Goal: Check status: Check status

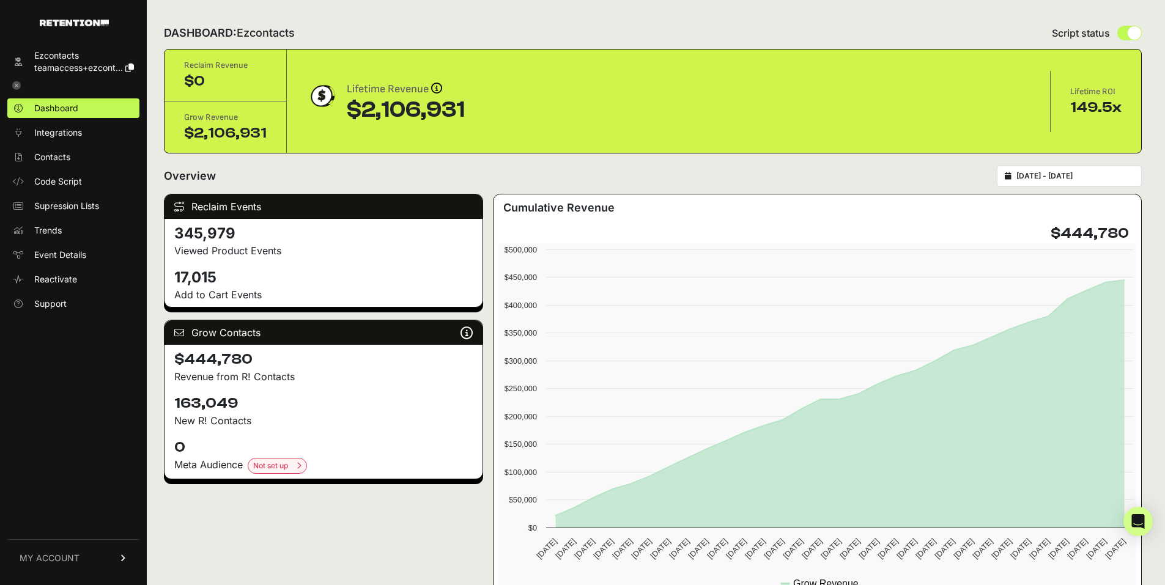
type input "[DATE]"
click at [1084, 171] on input "[DATE] - [DATE]" at bounding box center [1075, 176] width 117 height 10
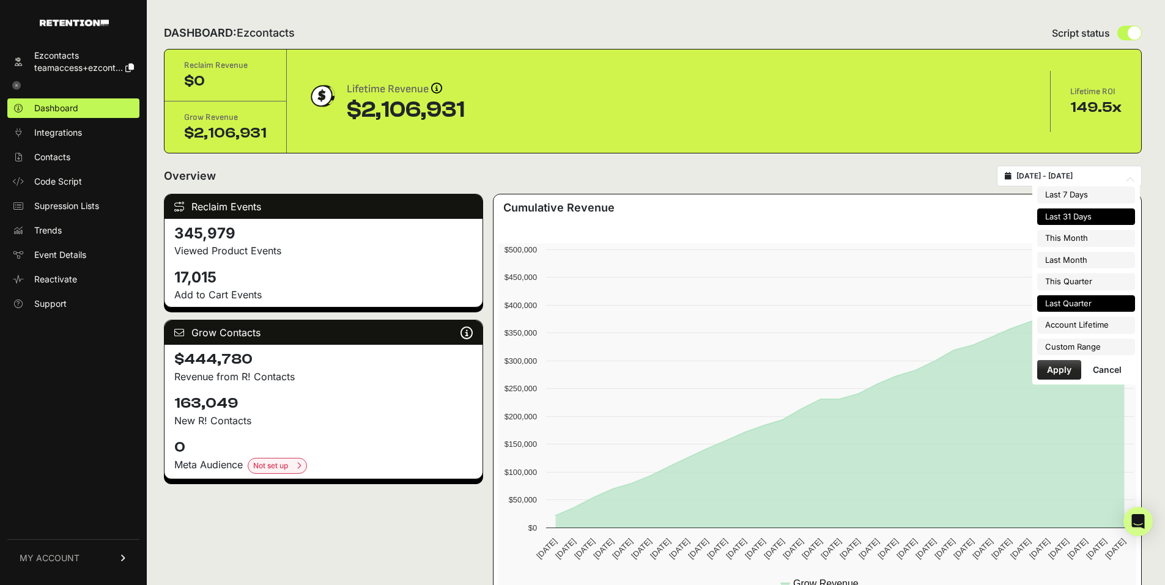
type input "[DATE]"
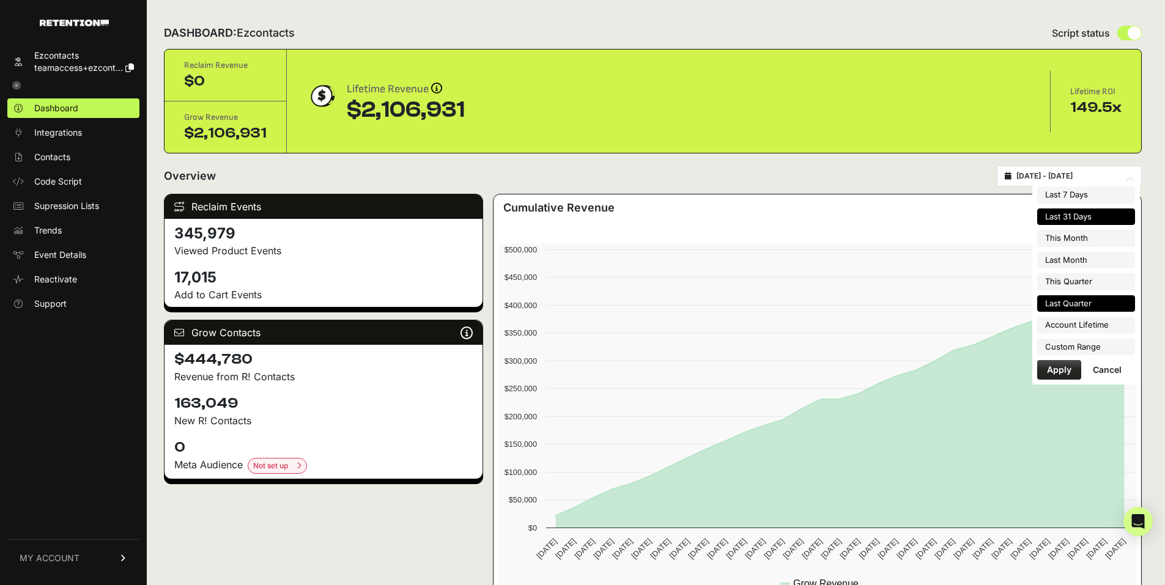
type input "2025-09-30"
type input "2025-04-01"
type input "2025-06-30"
type input "2022-12-20"
type input "[DATE]"
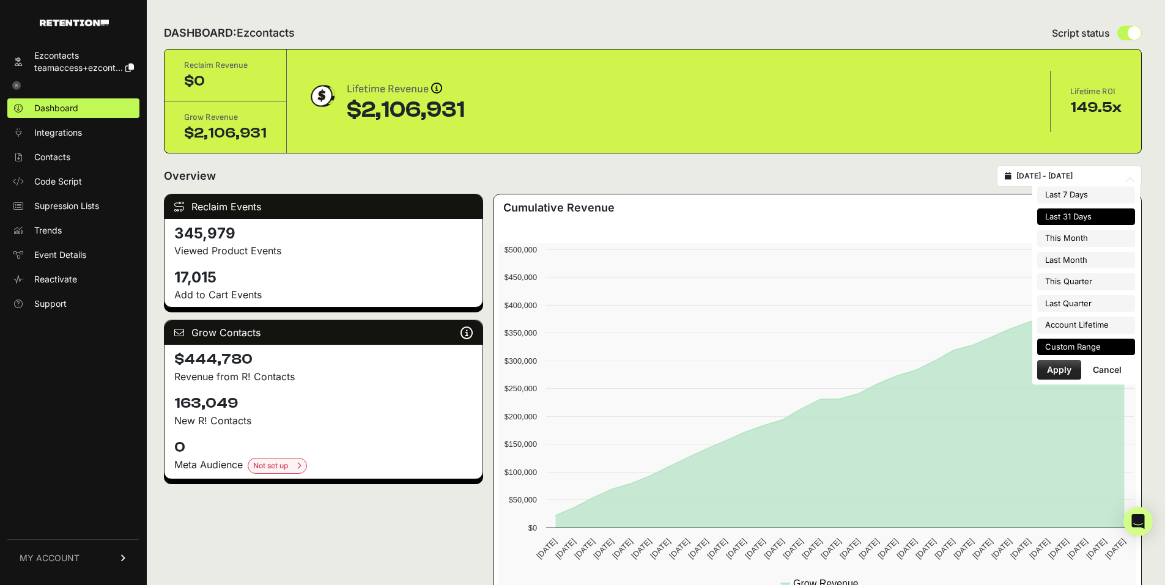
click at [1081, 351] on li "Custom Range" at bounding box center [1086, 347] width 98 height 17
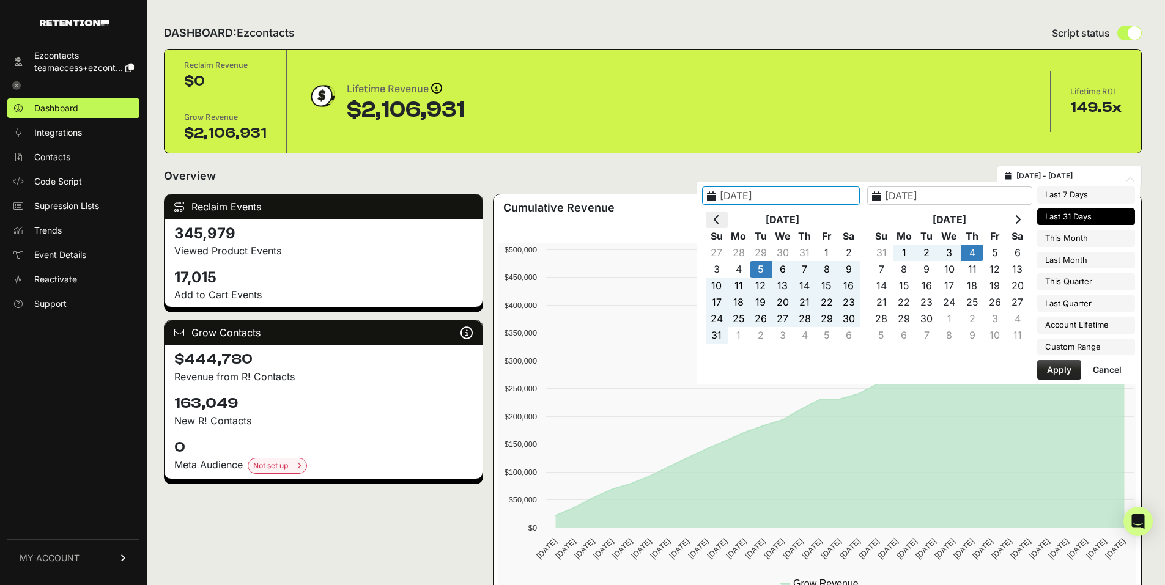
click at [720, 221] on icon at bounding box center [717, 220] width 6 height 10
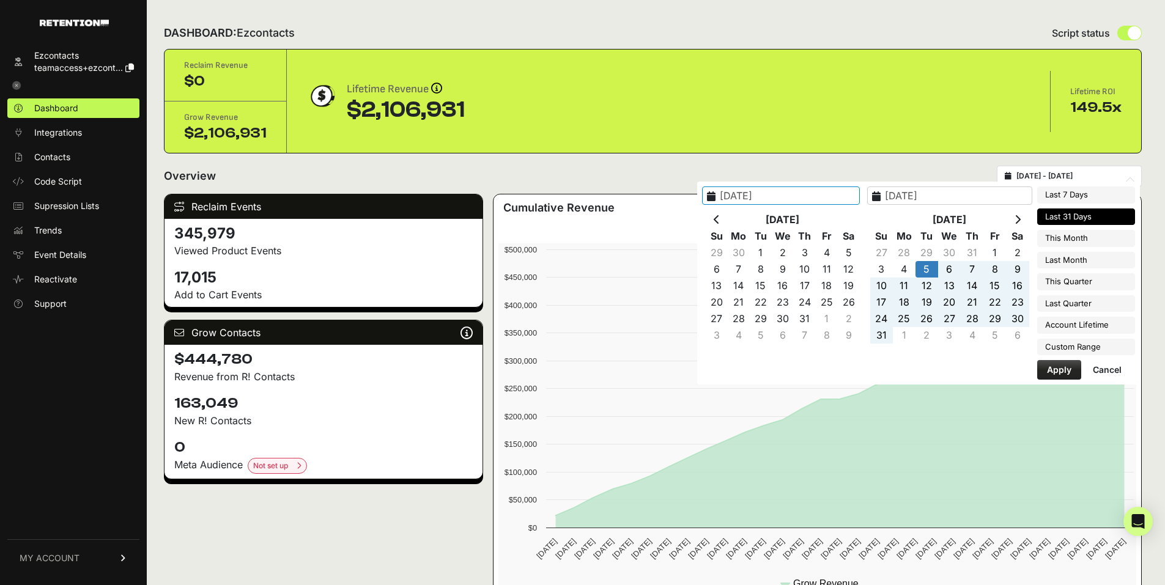
click at [720, 221] on icon at bounding box center [717, 220] width 6 height 10
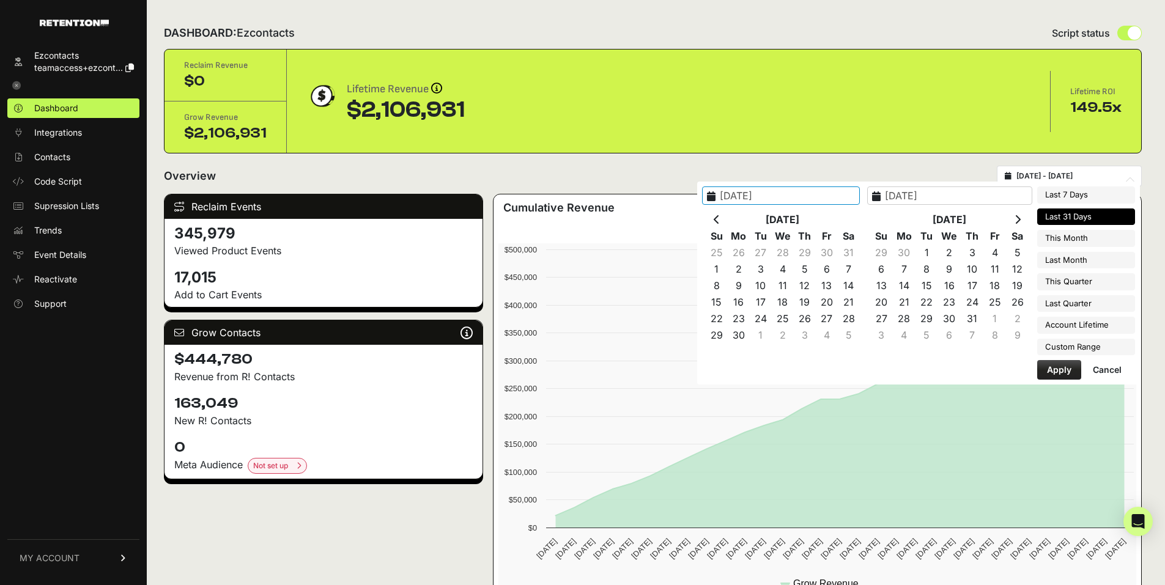
click at [720, 221] on icon at bounding box center [717, 220] width 6 height 10
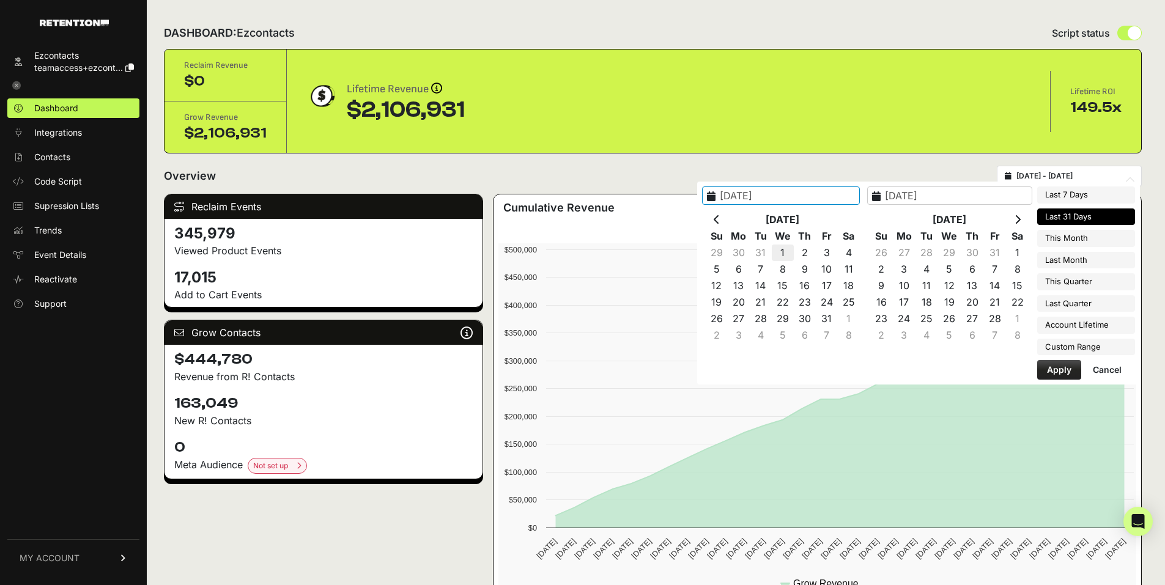
type input "[DATE]"
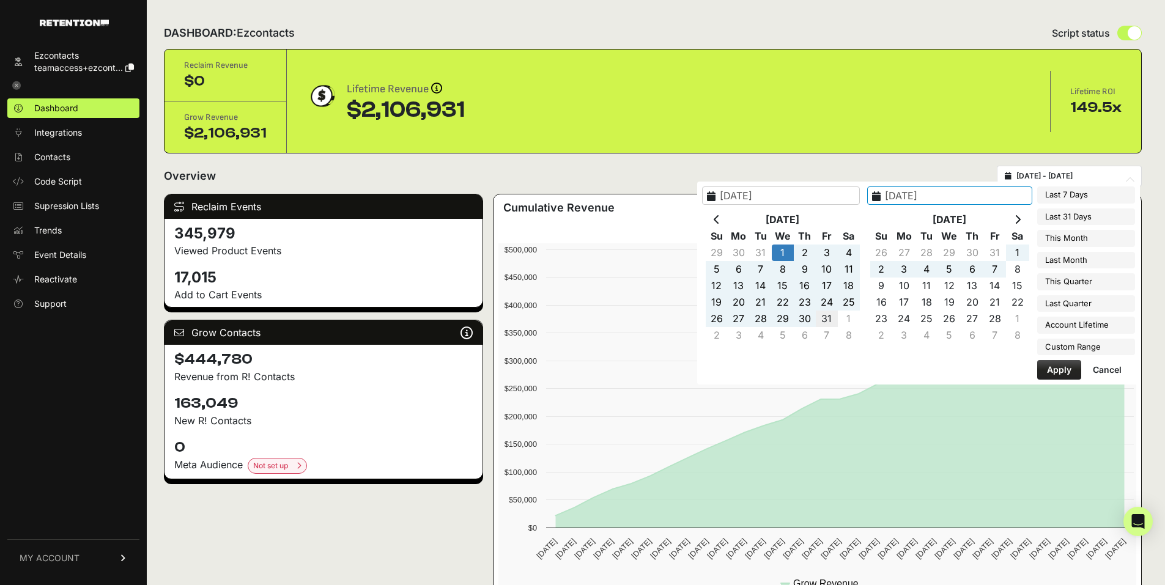
type input "[DATE]"
click at [1062, 373] on button "Apply" at bounding box center [1059, 370] width 44 height 20
type input "[DATE] - [DATE]"
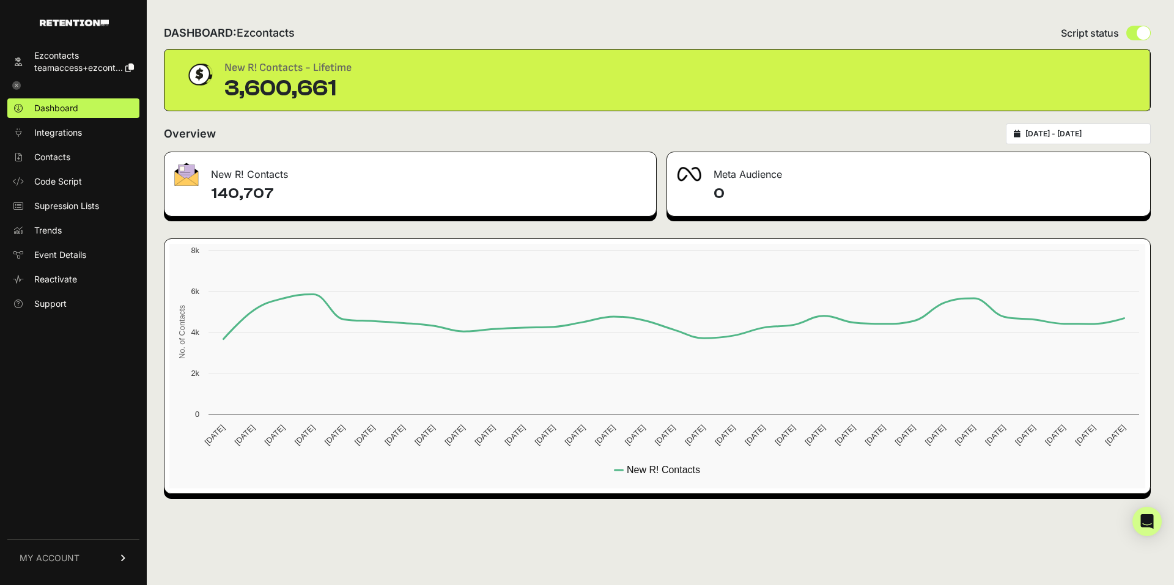
type input "[DATE]"
click at [1122, 134] on input "[DATE] - [DATE]" at bounding box center [1084, 134] width 117 height 10
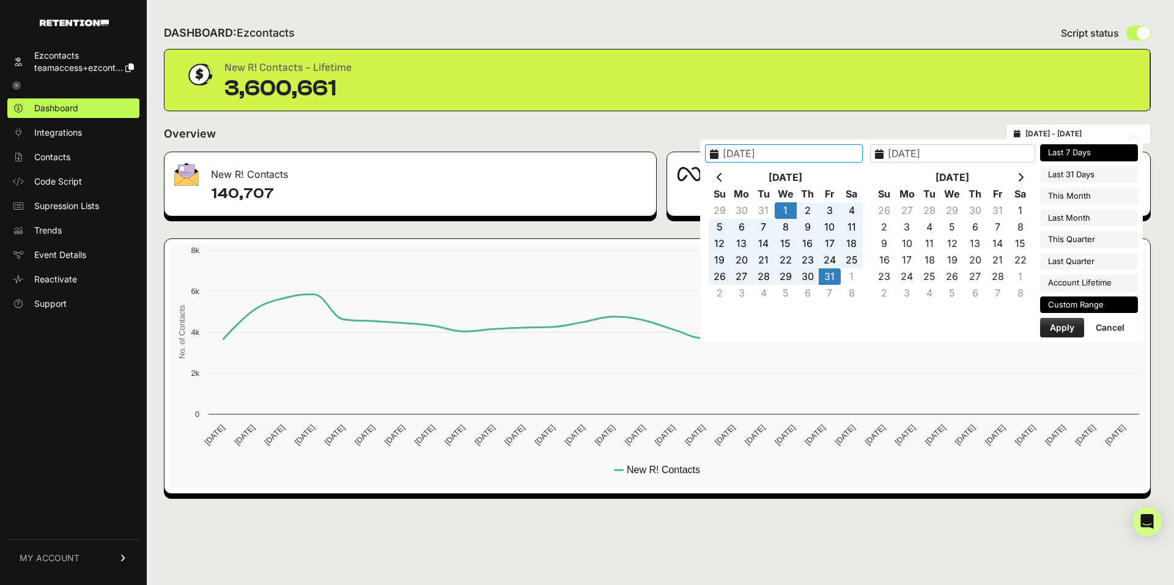
type input "[DATE]"
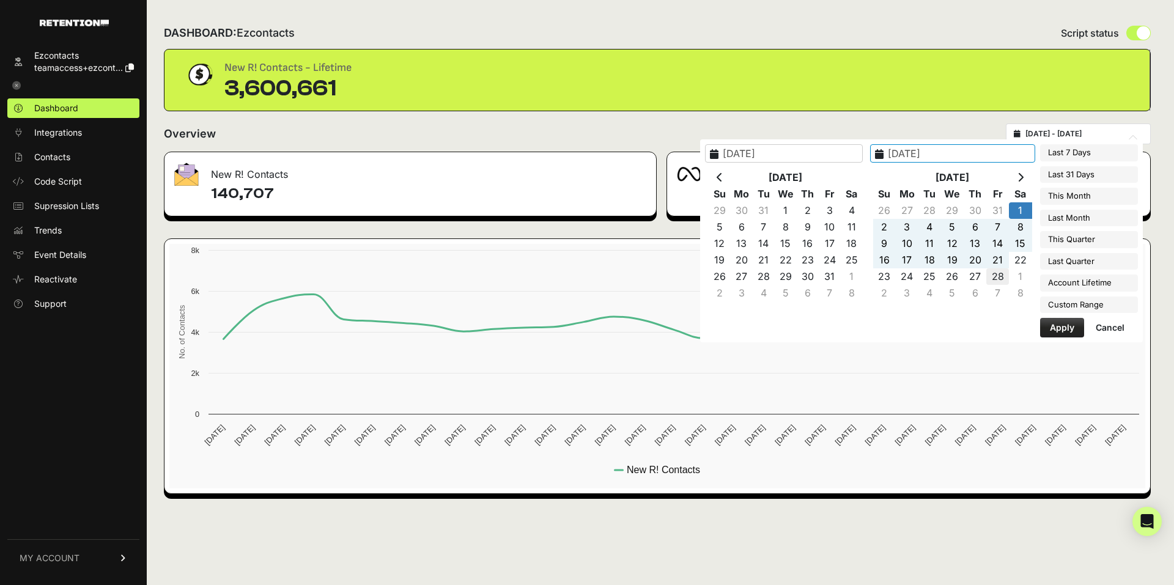
type input "[DATE]"
click at [1063, 327] on button "Apply" at bounding box center [1062, 328] width 44 height 20
type input "[DATE] - [DATE]"
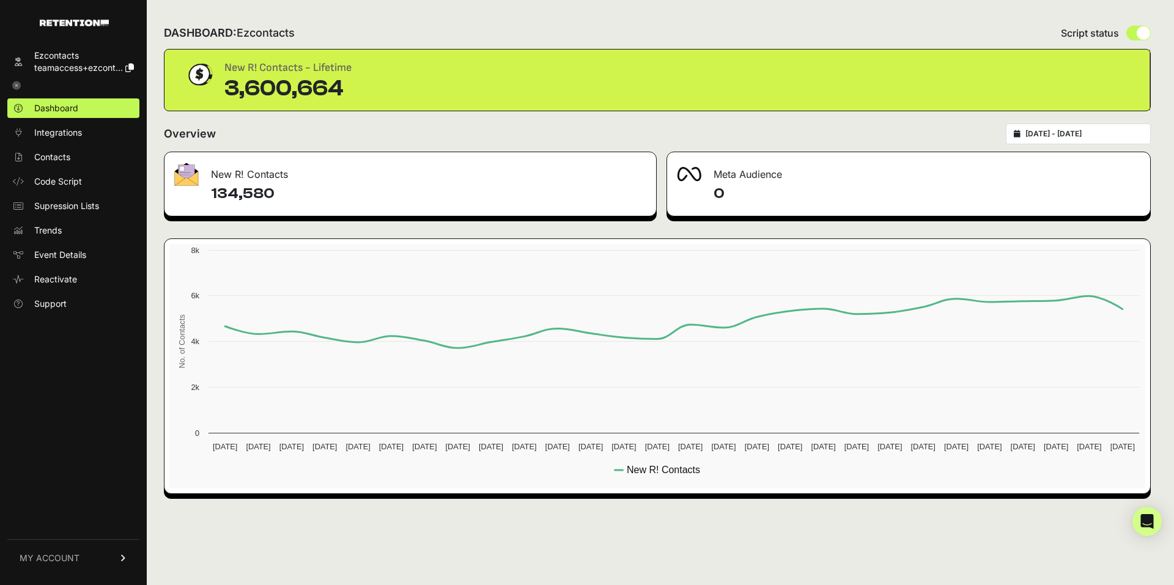
type input "[DATE]"
type input "2025-02-28"
click at [1098, 132] on input "2025-02-01 - 2025-02-28" at bounding box center [1084, 134] width 117 height 10
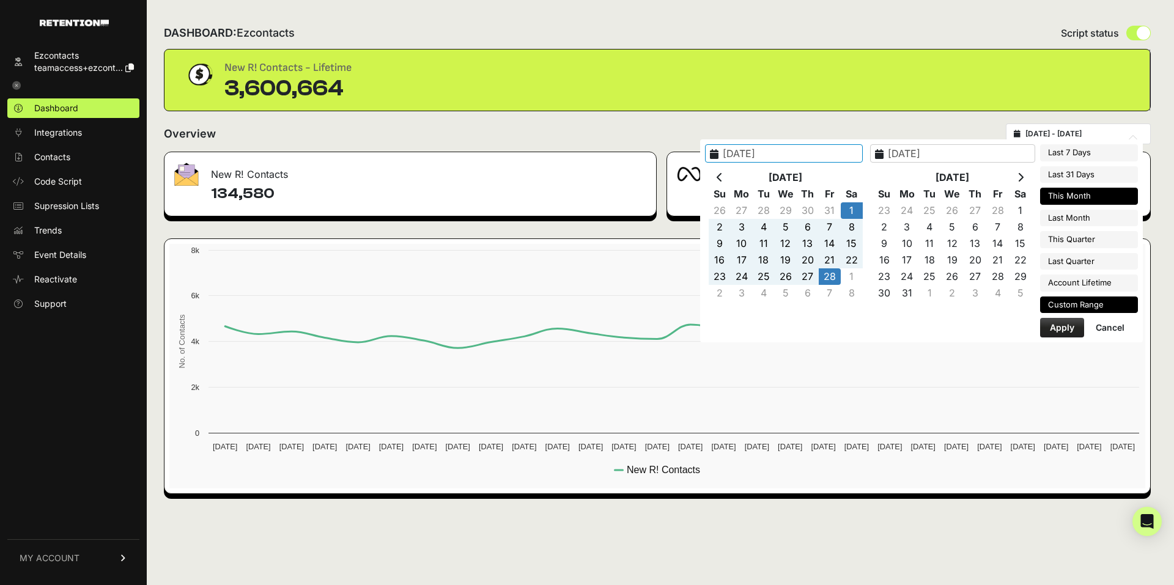
type input "[DATE]"
type input "2025-02-28"
type input "[DATE]"
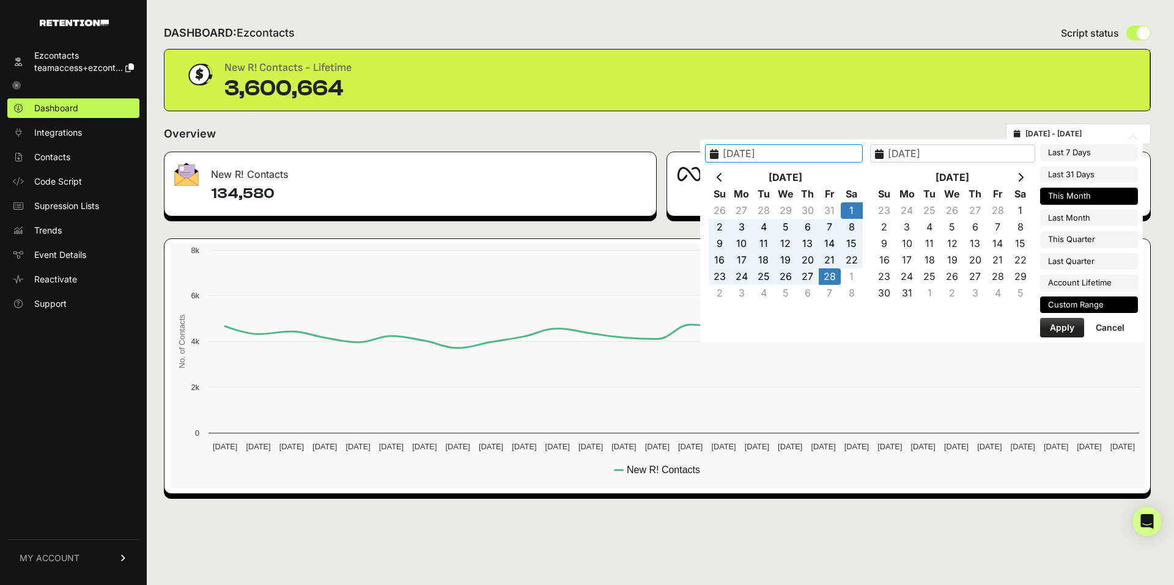
type input "[DATE]"
type input "2025-09-01"
type input "2025-09-30"
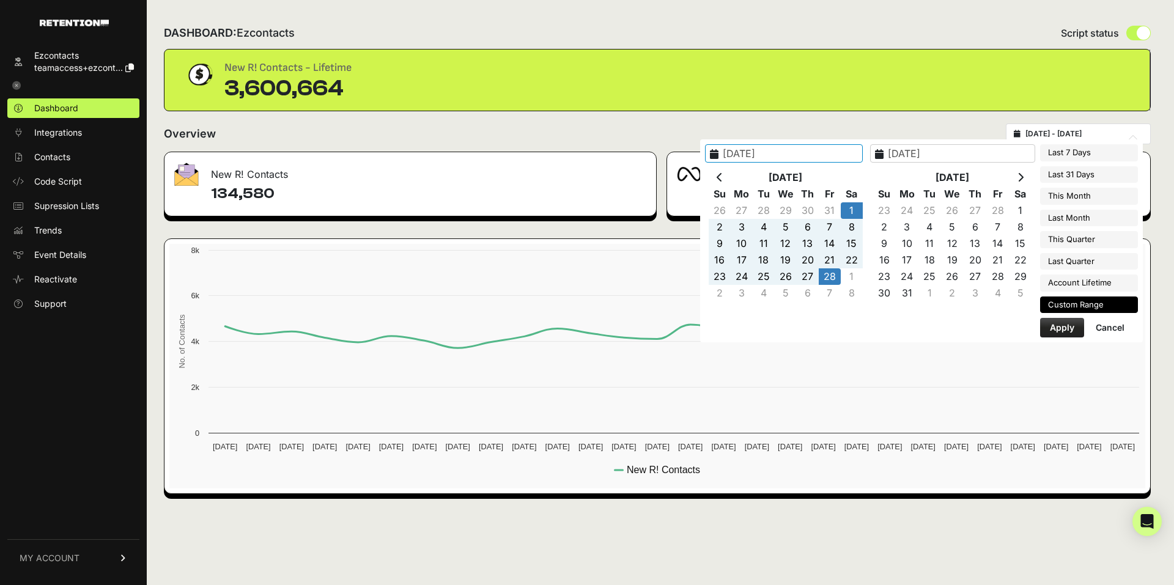
type input "2025-03-01"
type input "[DATE]"
type input "2025-03-01"
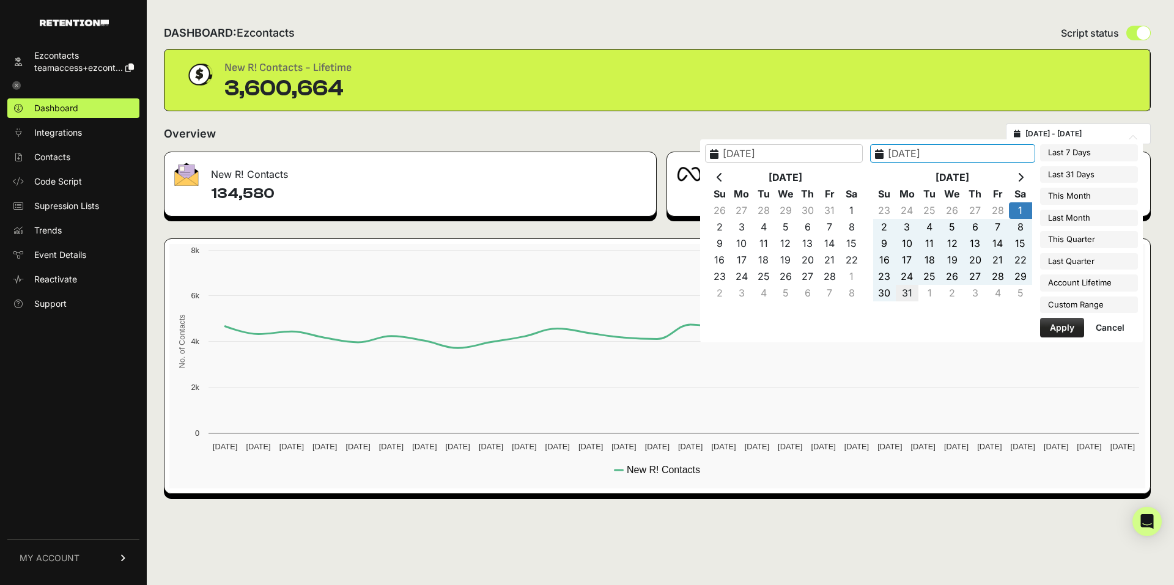
type input "2025-03-31"
type input "2025-03-01"
click at [1061, 330] on button "Apply" at bounding box center [1062, 328] width 44 height 20
type input "2025-03-01 - 2025-03-31"
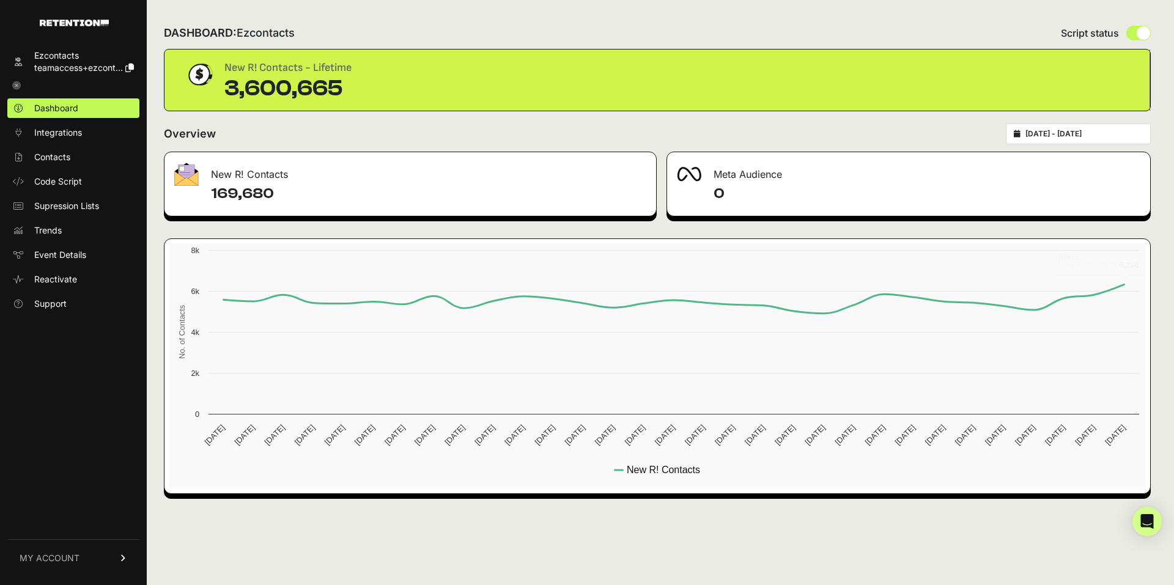
click at [1088, 136] on input "2025-03-01 - 2025-03-31" at bounding box center [1084, 134] width 117 height 10
type input "2025-03-01"
type input "2025-03-31"
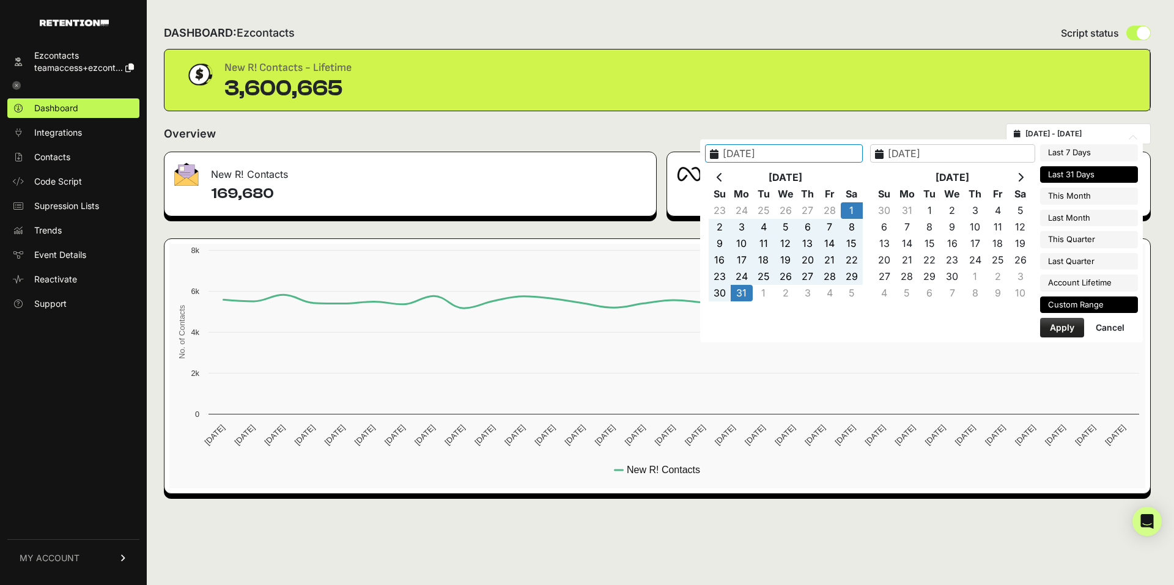
type input "[DATE]"
type input "2025-03-01"
type input "2025-03-31"
type input "2025-08-05"
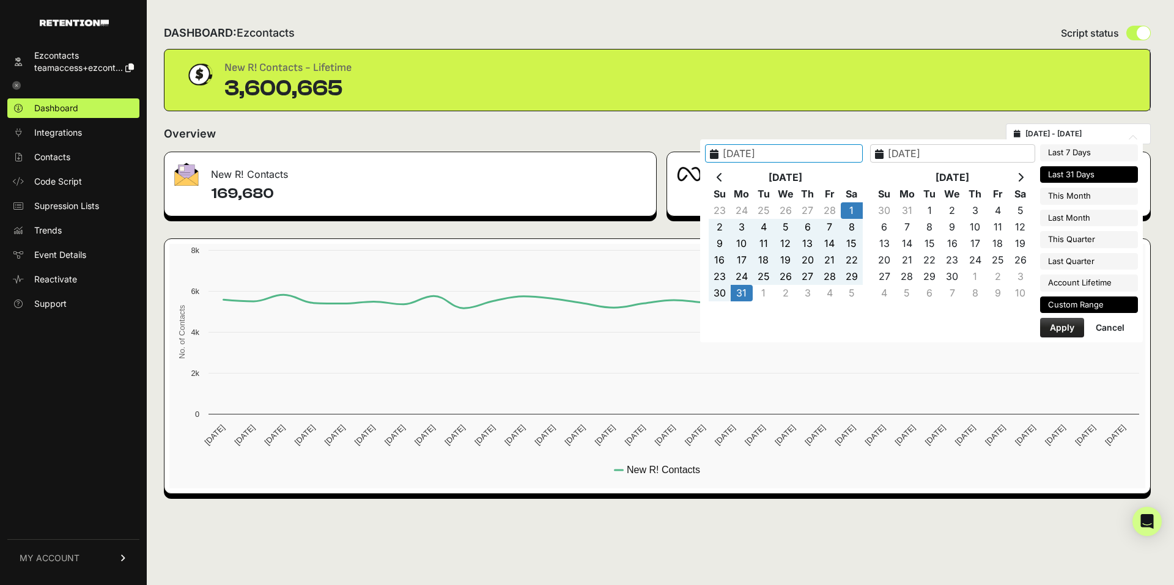
type input "[DATE]"
type input "2025-03-01"
type input "2025-03-31"
type input "2025-09-01"
type input "2025-09-30"
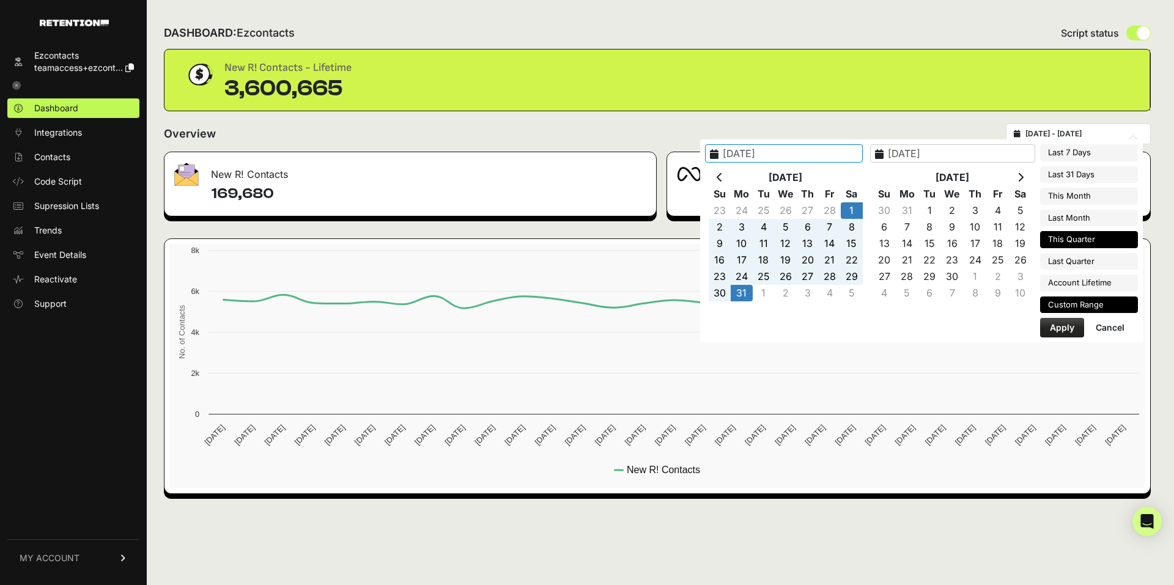
type input "2025-08-01"
type input "2025-08-31"
type input "2025-07-01"
type input "2025-09-30"
type input "2025-03-01"
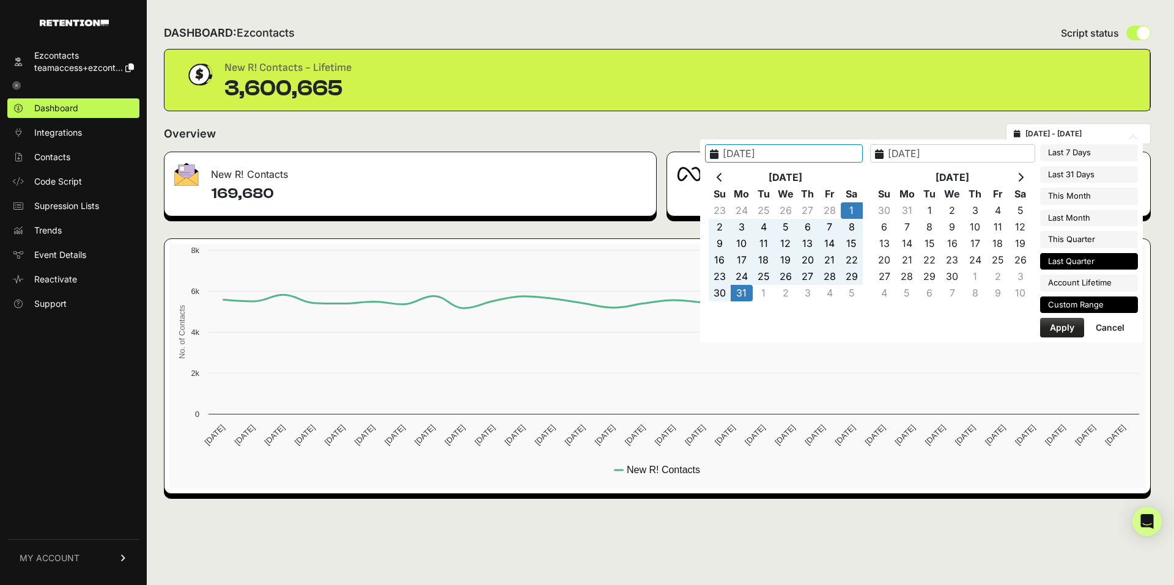
type input "2025-03-31"
type input "[DATE]"
type input "2025-06-30"
type input "2025-03-01"
type input "2025-03-31"
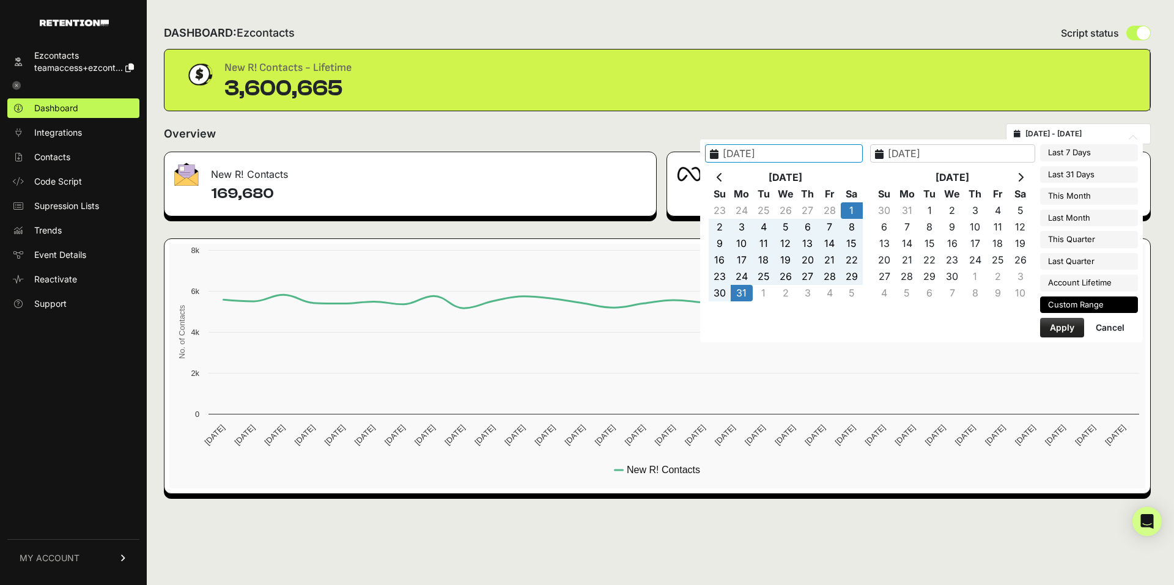
type input "2022-12-20"
type input "[DATE]"
type input "2025-03-01"
type input "2025-03-31"
type input "2022-12-20"
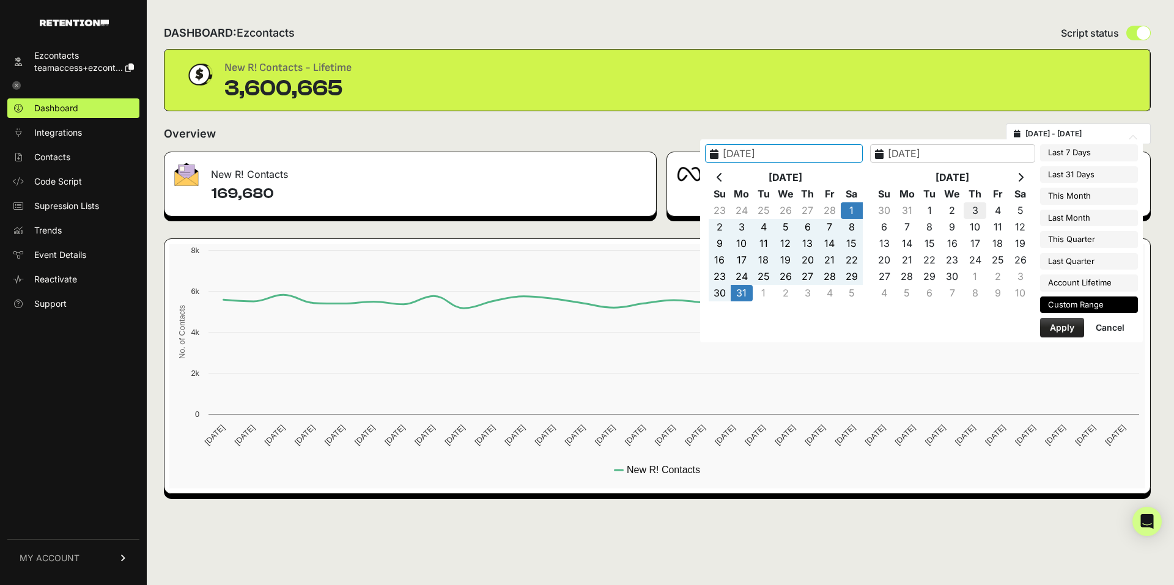
type input "[DATE]"
type input "2025-04-26"
type input "2025-03-31"
type input "2025-04-01"
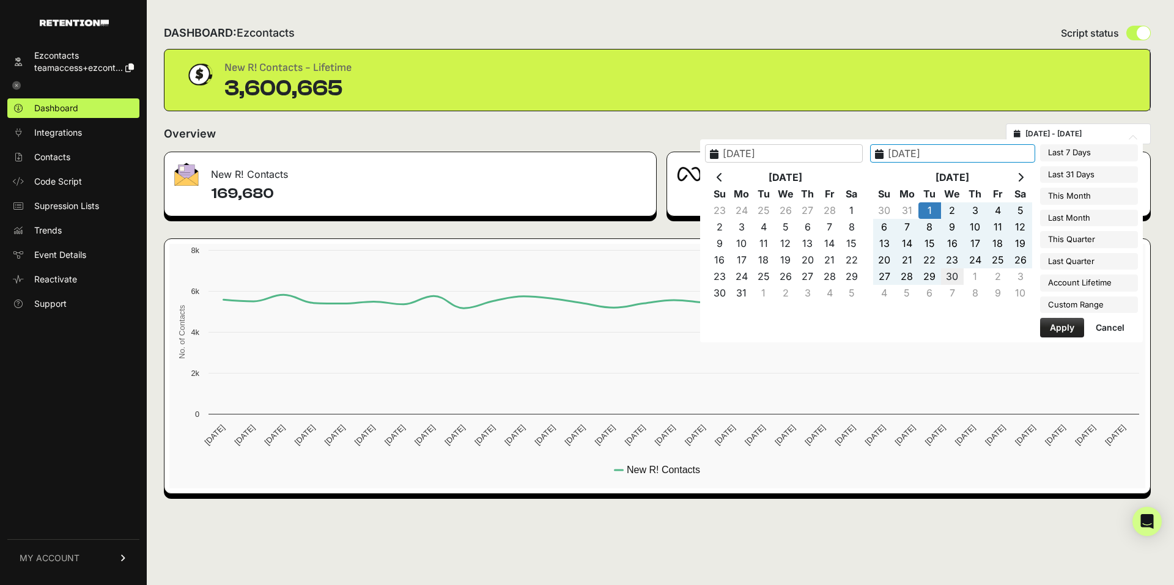
type input "2025-04-30"
type input "2025-04-01"
click at [1050, 329] on button "Apply" at bounding box center [1062, 328] width 44 height 20
type input "2025-04-01 - 2025-04-30"
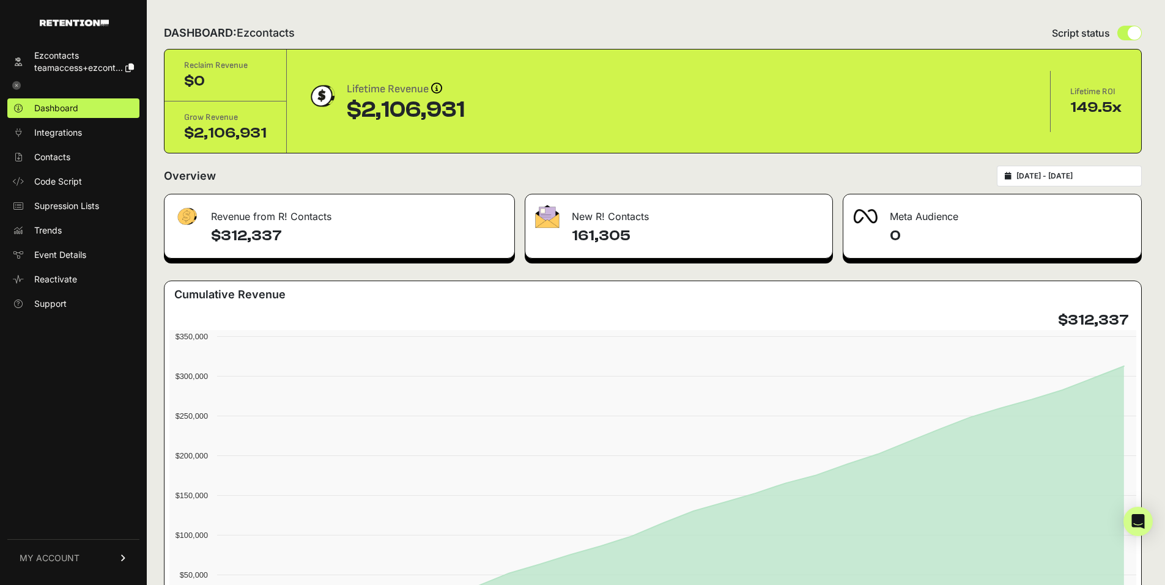
click at [1089, 169] on div "[DATE] - [DATE]" at bounding box center [1069, 176] width 145 height 21
type input "[DATE]"
click at [1113, 173] on input "[DATE] - [DATE]" at bounding box center [1075, 176] width 117 height 10
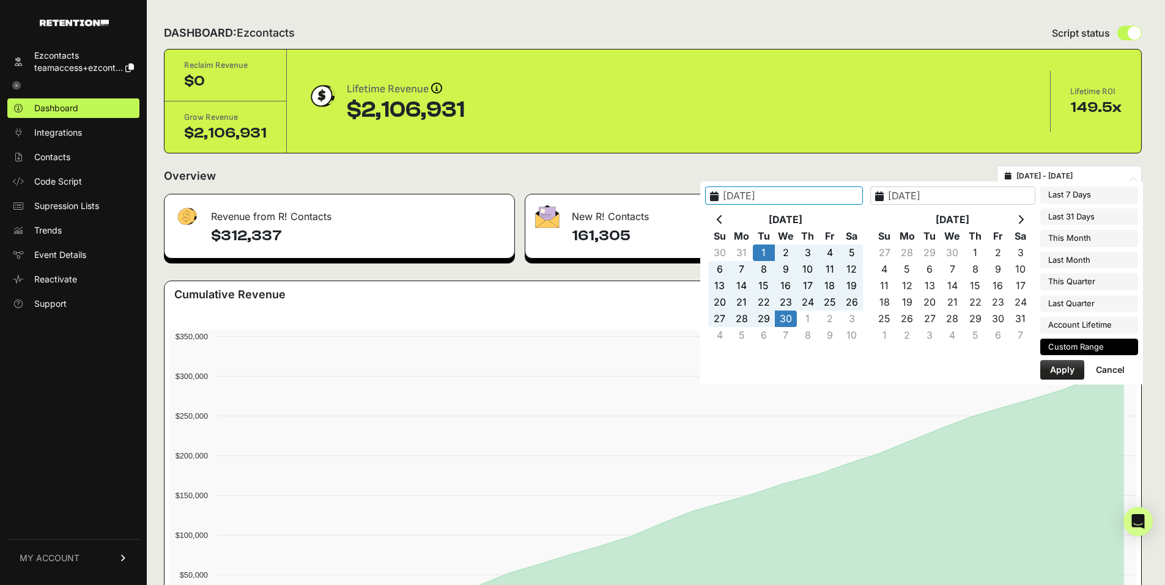
type input "[DATE]"
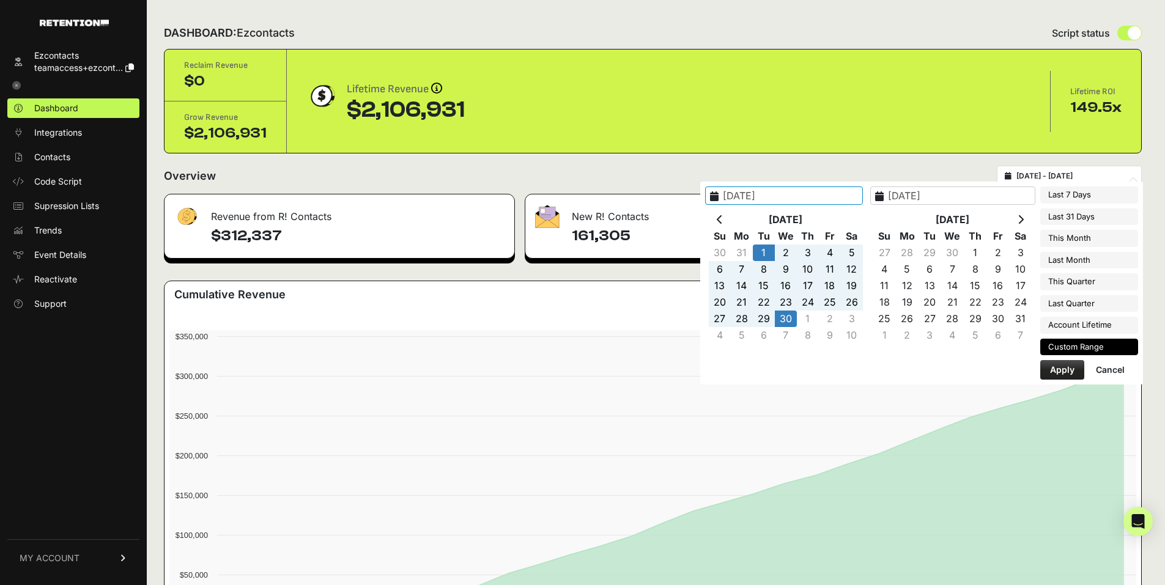
type input "2025-04-30"
type input "2025-05-01"
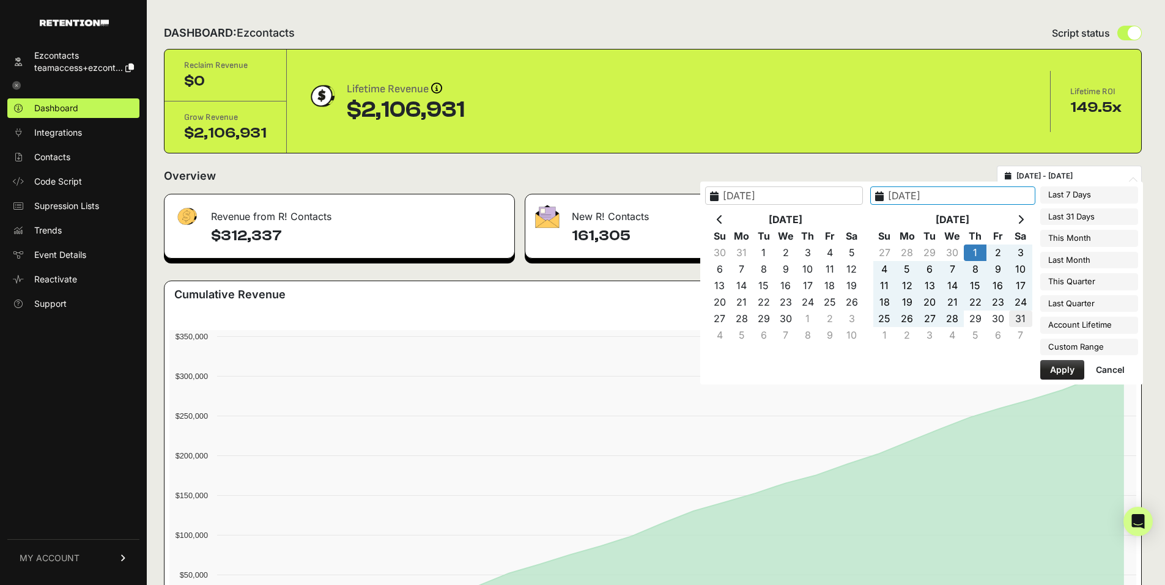
type input "2025-05-31"
type input "[DATE]"
click at [1055, 374] on button "Apply" at bounding box center [1062, 370] width 44 height 20
type input "[DATE] - [DATE]"
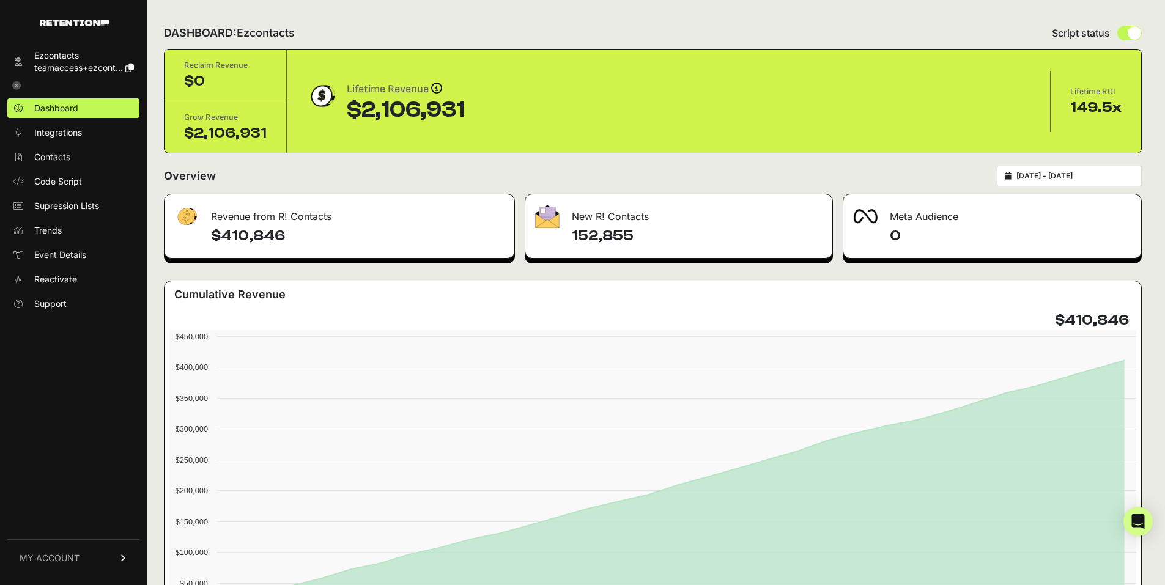
type input "2025-05-01"
type input "2025-05-31"
click at [1087, 177] on input "2025-05-01 - 2025-05-31" at bounding box center [1075, 176] width 117 height 10
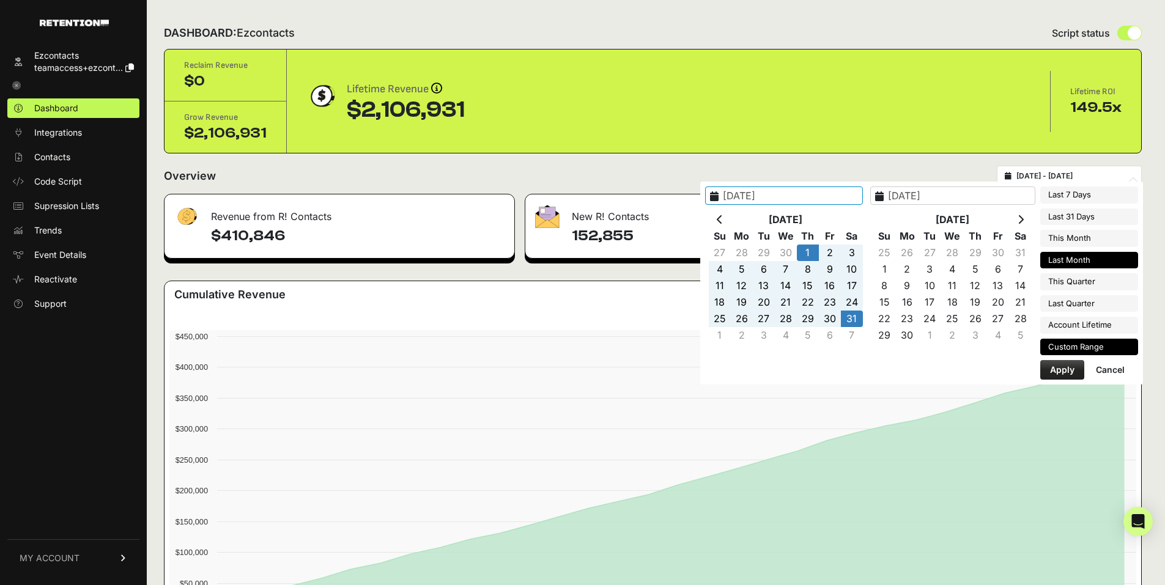
type input "2025-08-29"
type input "2025-09-04"
type input "2025-08-05"
type input "2025-09-04"
type input "2025-09-01"
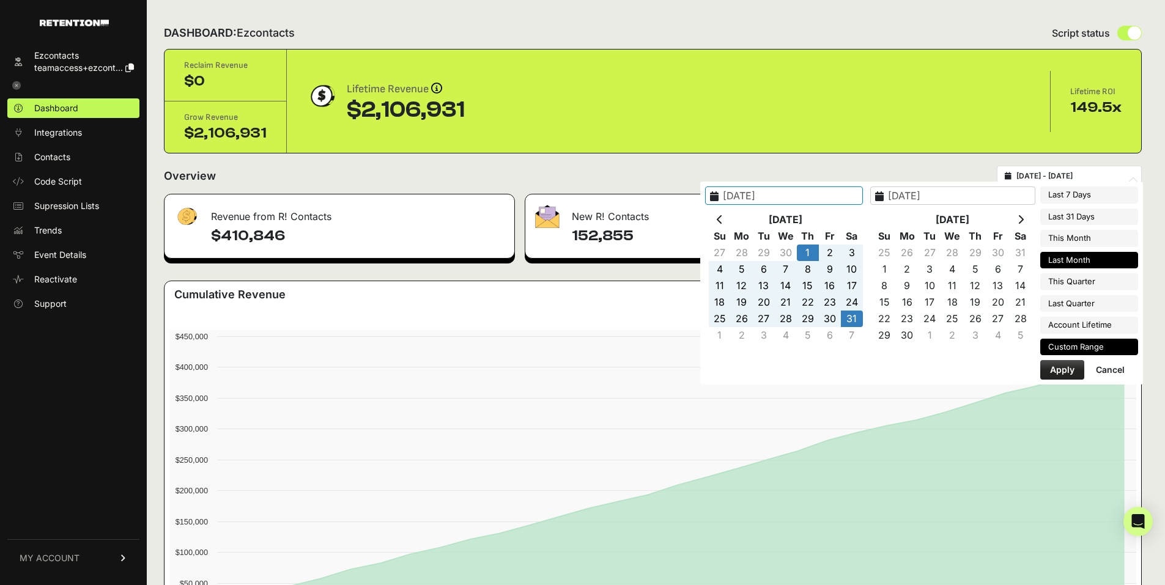
type input "2025-09-30"
type input "2025-08-01"
type input "2025-08-31"
type input "2025-05-01"
type input "2025-05-31"
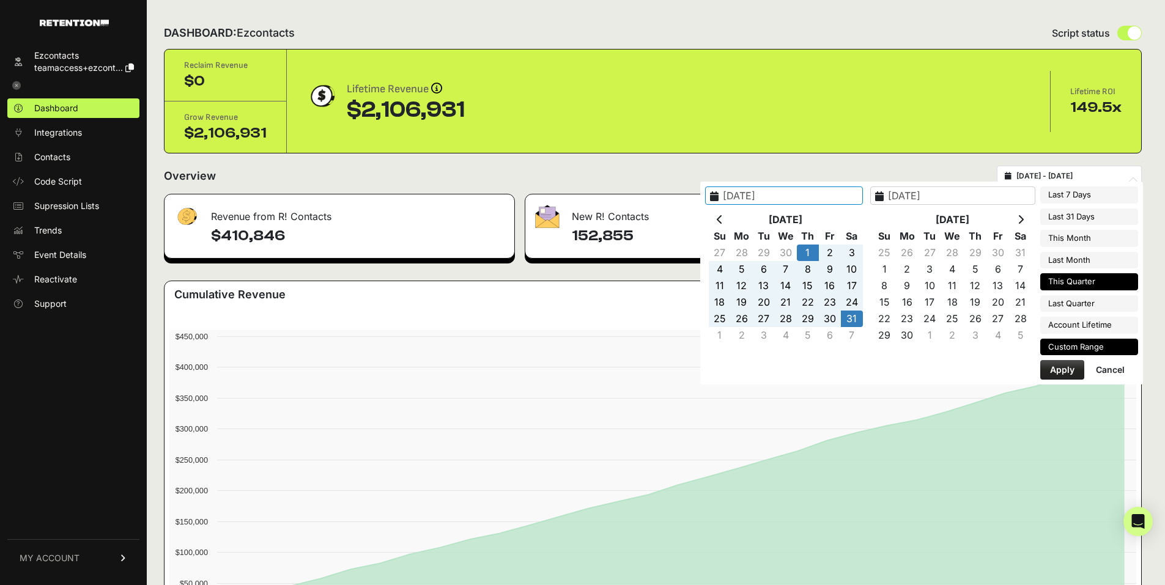
type input "2025-07-01"
type input "2025-09-30"
type input "2025-06-14"
type input "2025-05-31"
type input "2025-06-01"
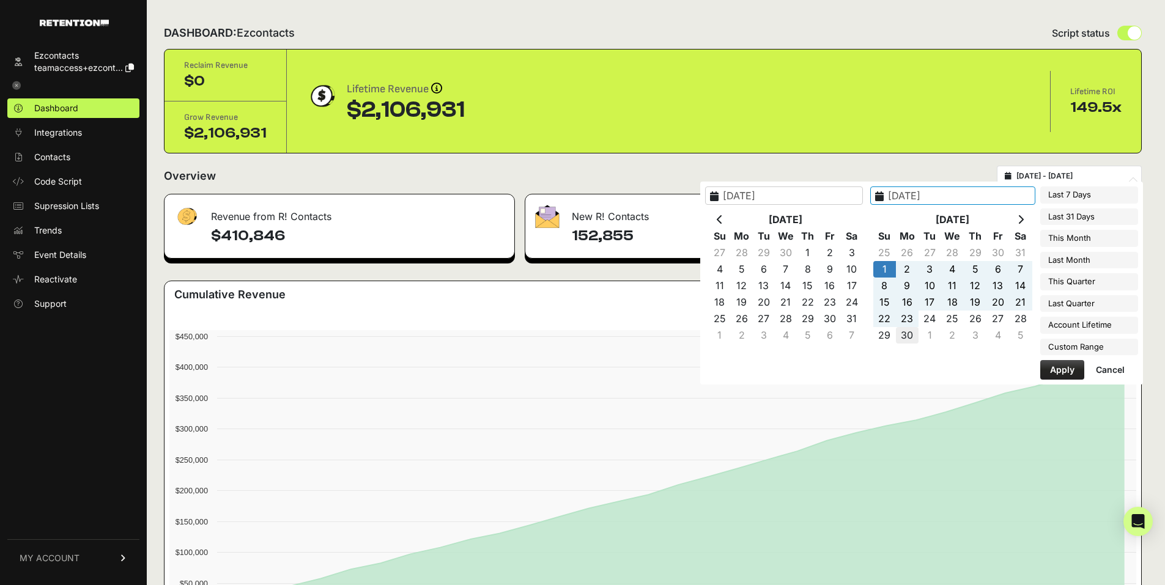
type input "2025-06-30"
type input "2025-06-01"
click at [1069, 373] on button "Apply" at bounding box center [1062, 370] width 44 height 20
type input "2025-06-01 - 2025-06-30"
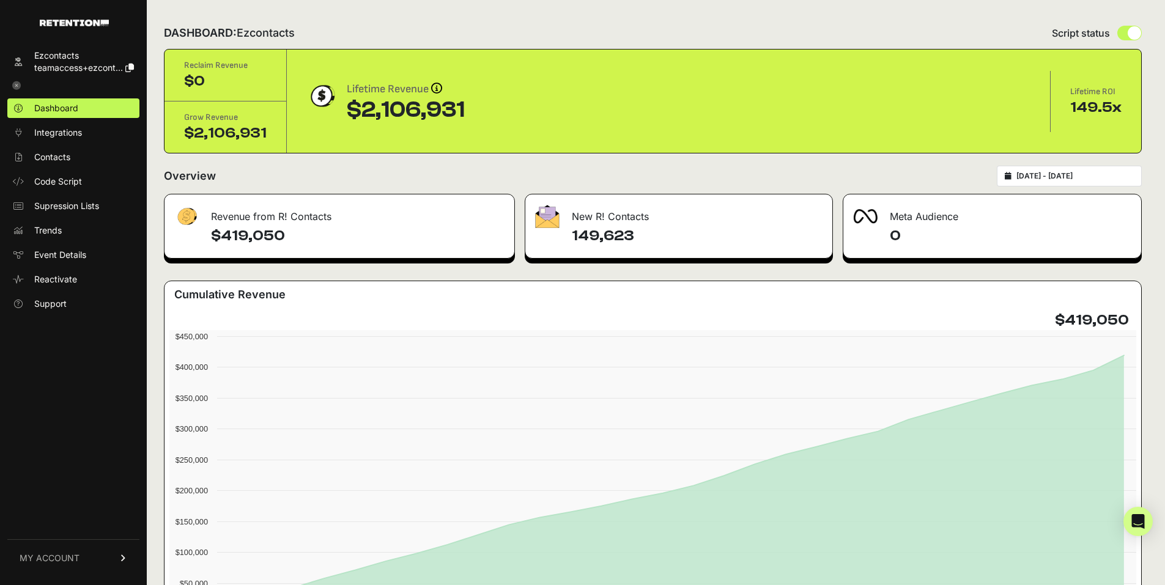
click at [1103, 172] on input "[DATE] - [DATE]" at bounding box center [1075, 176] width 117 height 10
type input "[DATE]"
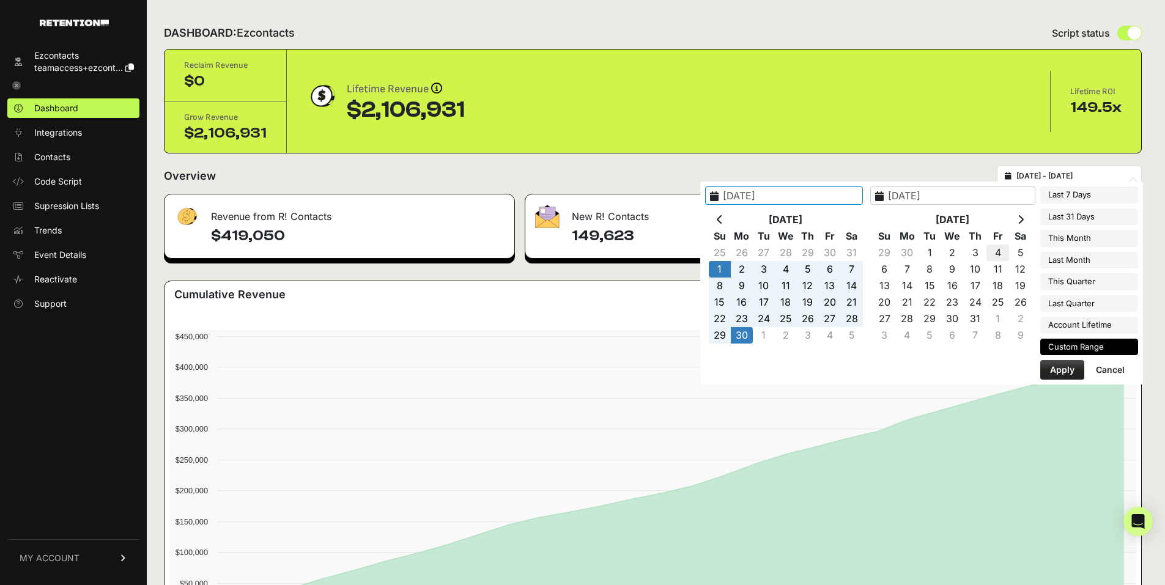
type input "[DATE]"
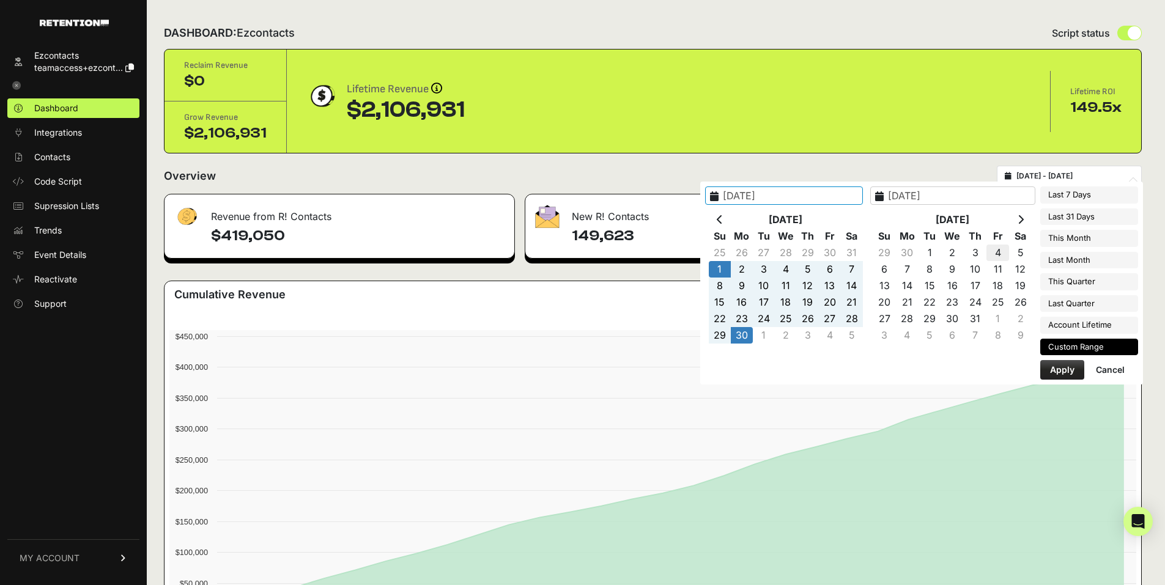
type input "[DATE]"
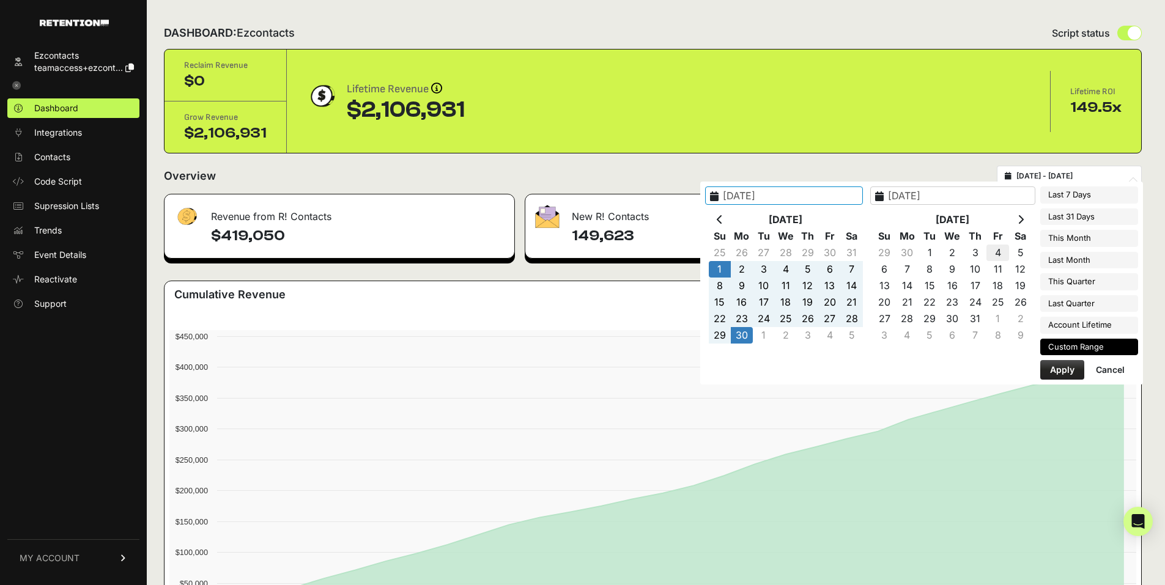
type input "[DATE]"
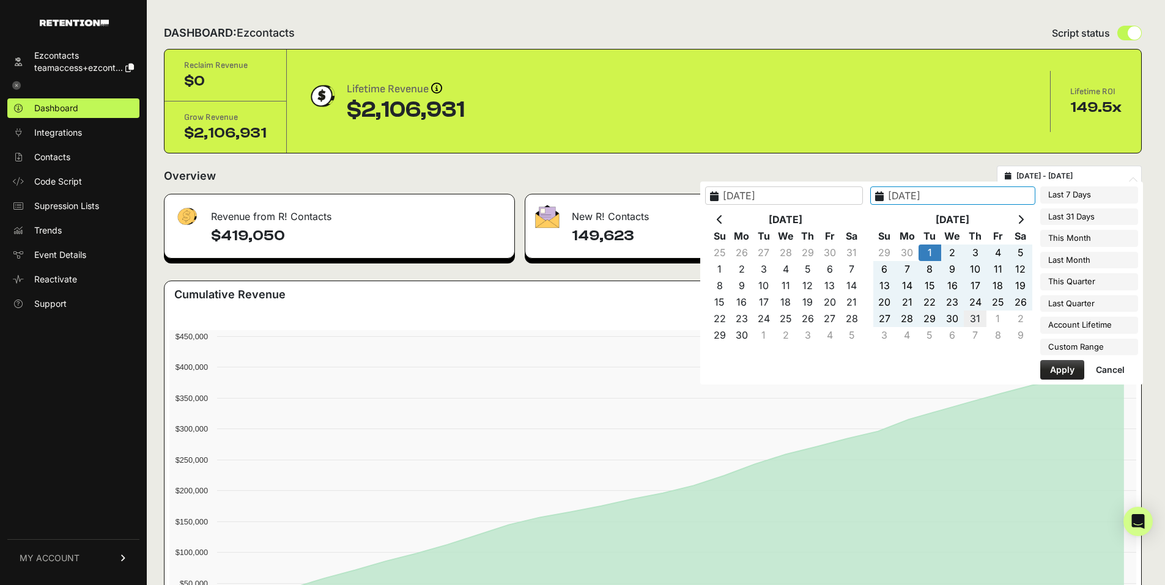
type input "2025-07-31"
type input "[DATE]"
click at [1051, 369] on button "Apply" at bounding box center [1062, 370] width 44 height 20
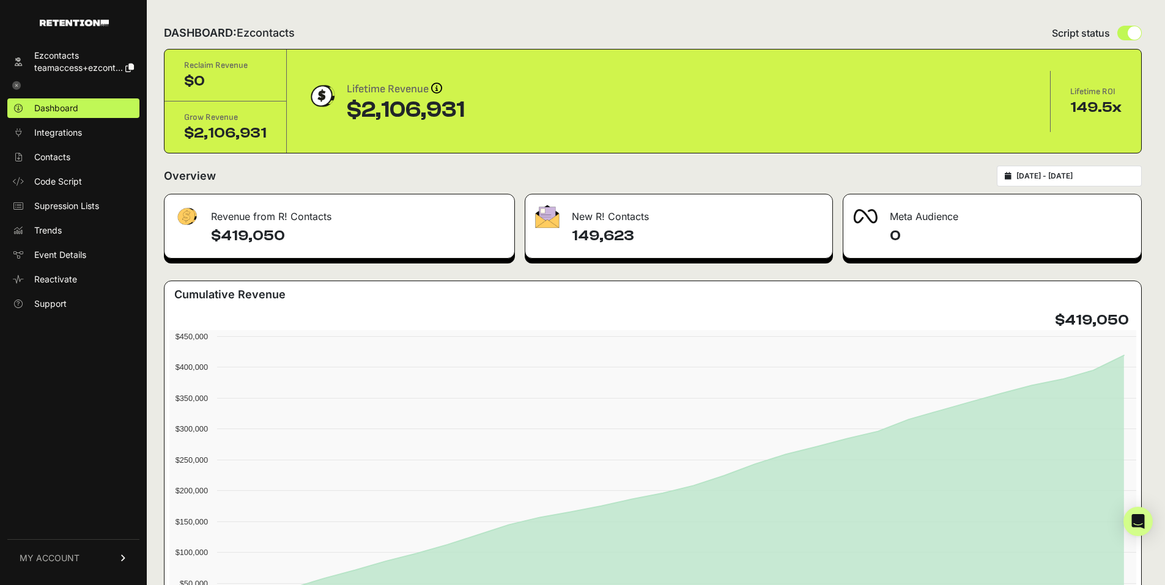
type input "2025-07-01 - 2025-07-31"
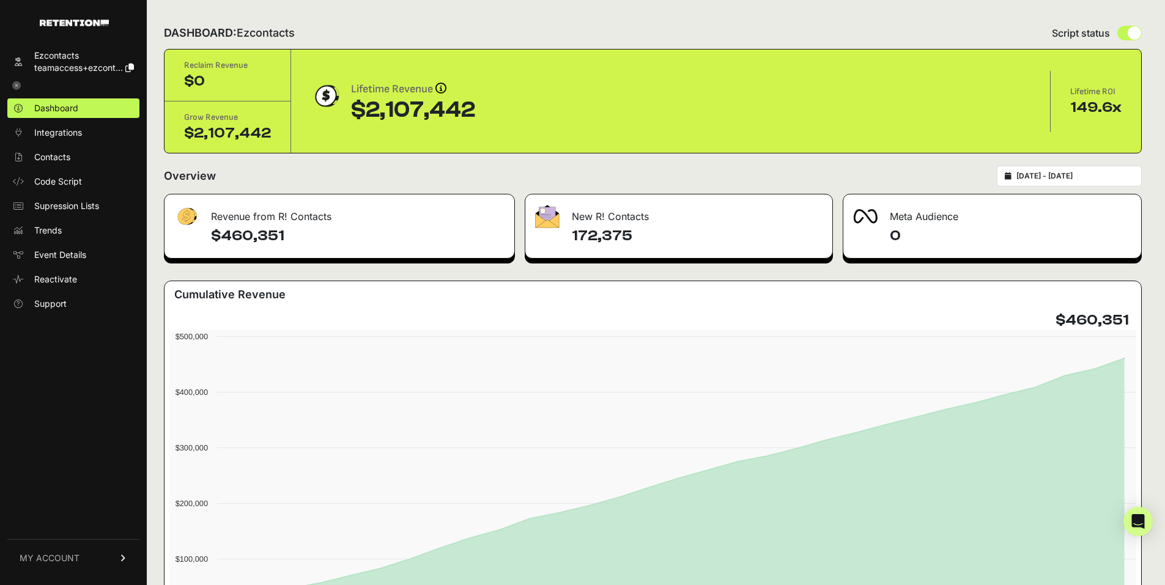
type input "[DATE]"
click at [1105, 176] on input "[DATE] - [DATE]" at bounding box center [1075, 176] width 117 height 10
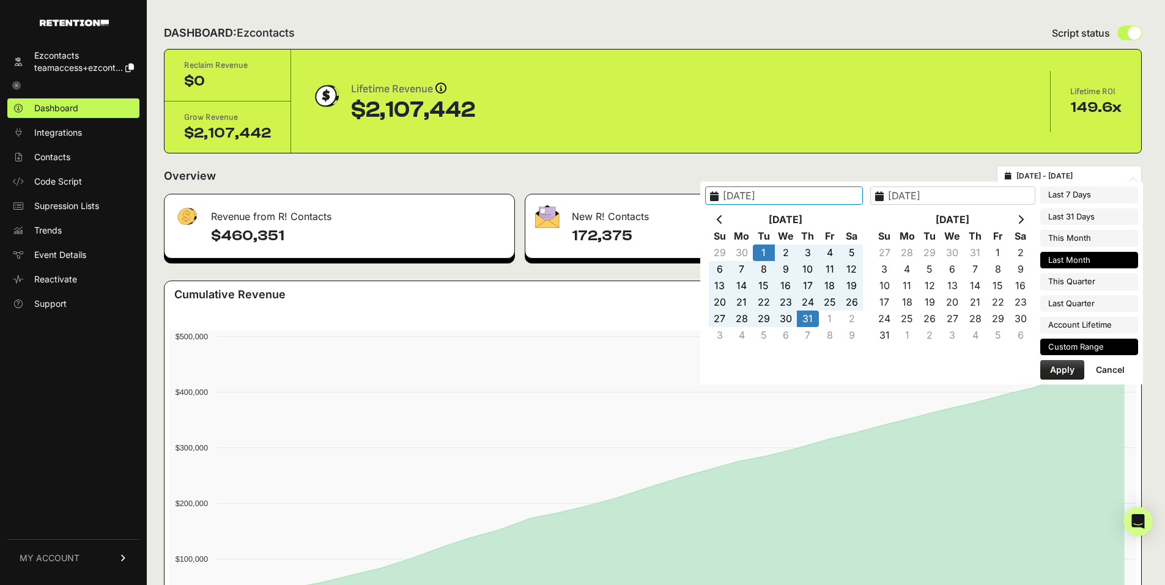
type input "[DATE]"
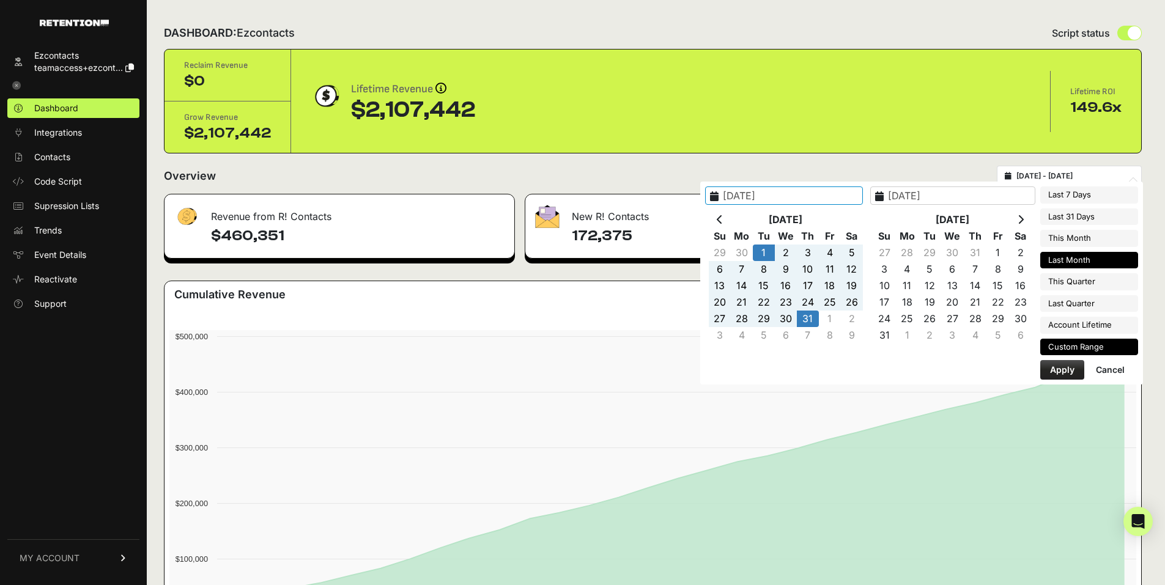
type input "[DATE]"
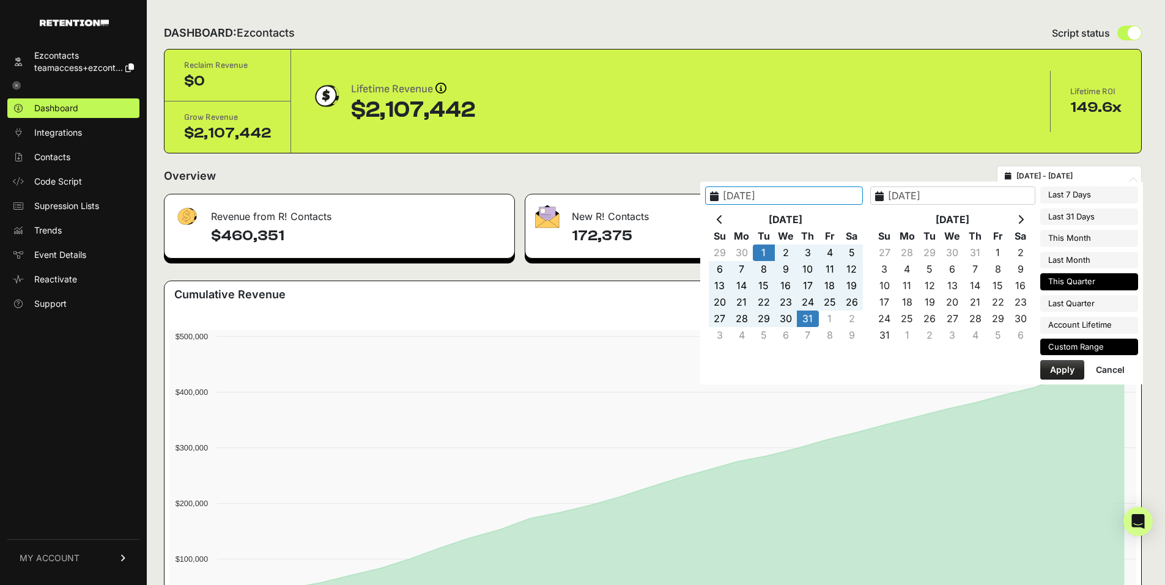
type input "[DATE]"
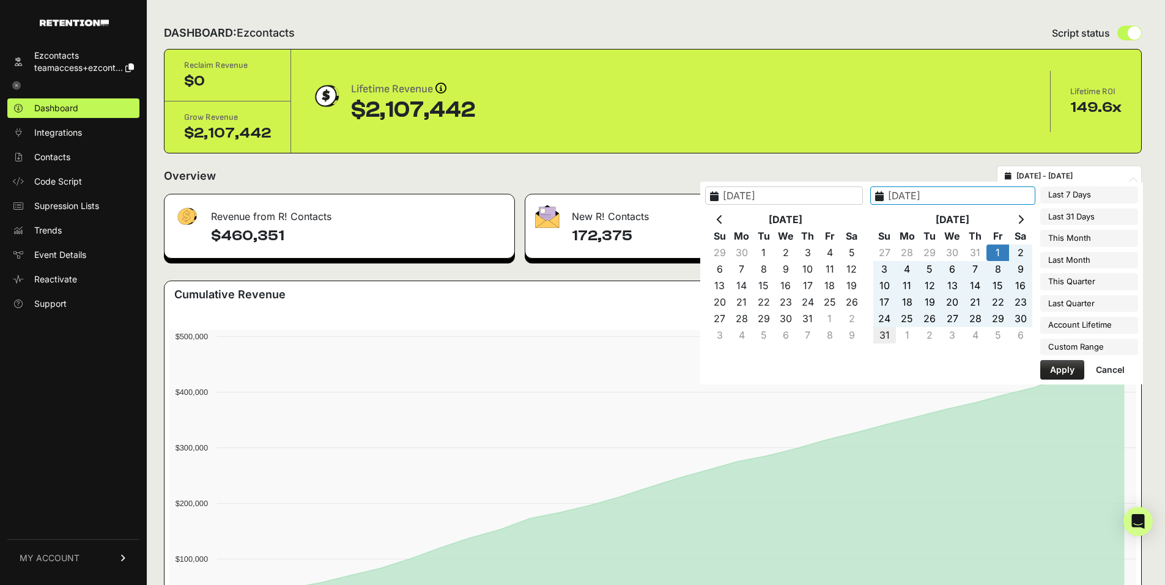
type input "2025-08-31"
type input "2025-08-01"
click at [1058, 370] on button "Apply" at bounding box center [1062, 370] width 44 height 20
type input "[DATE] - [DATE]"
